Goal: Download file/media

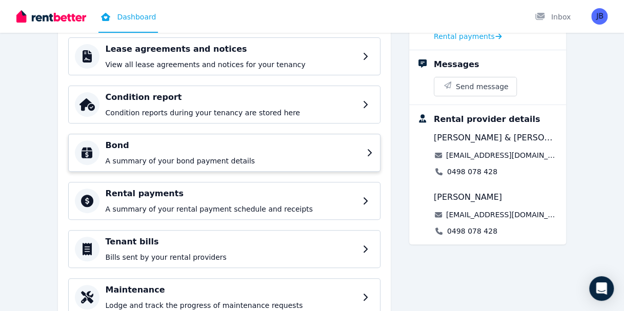
scroll to position [154, 0]
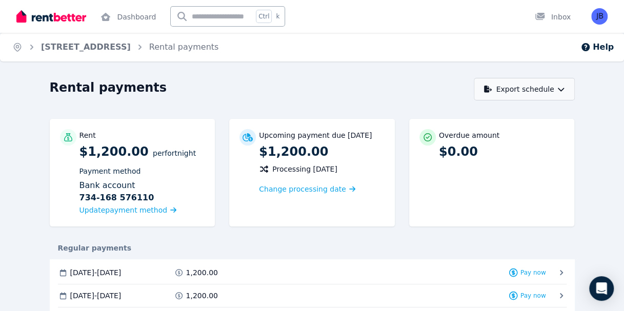
click at [563, 87] on icon "button" at bounding box center [560, 89] width 7 height 7
click at [482, 117] on p "PDF" at bounding box center [492, 116] width 22 height 10
